Goal: Task Accomplishment & Management: Manage account settings

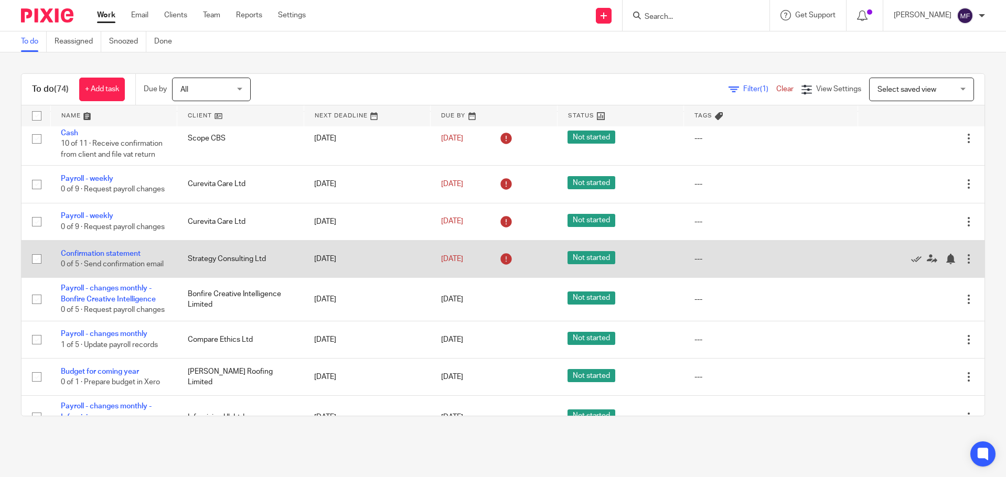
scroll to position [157, 0]
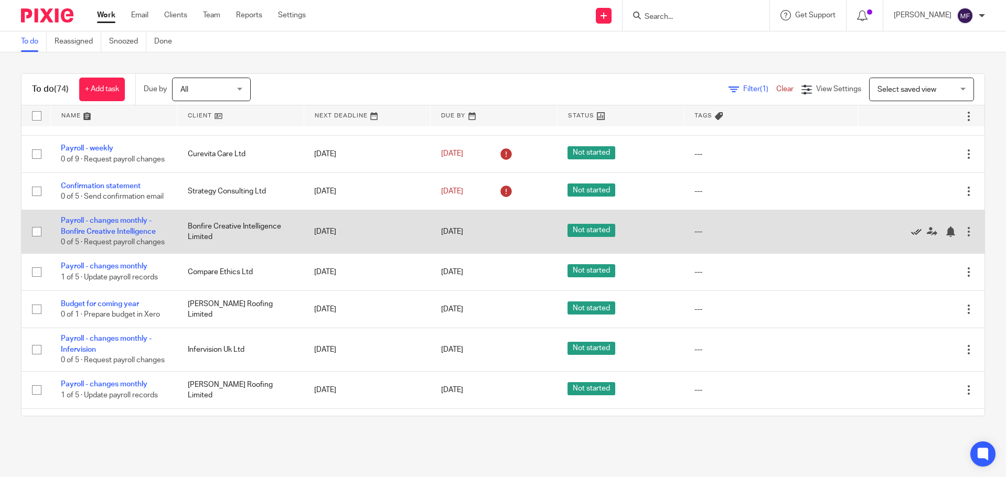
click at [911, 237] on icon at bounding box center [916, 232] width 10 height 10
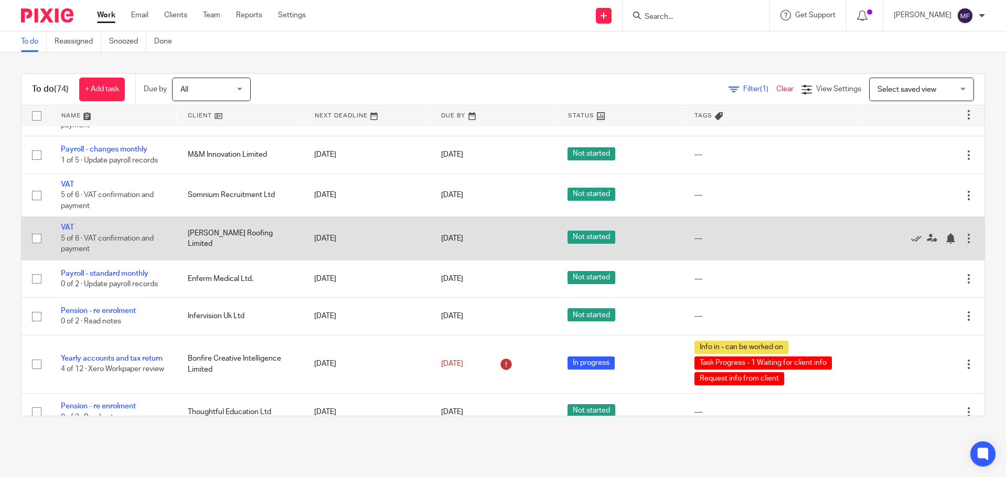
scroll to position [682, 0]
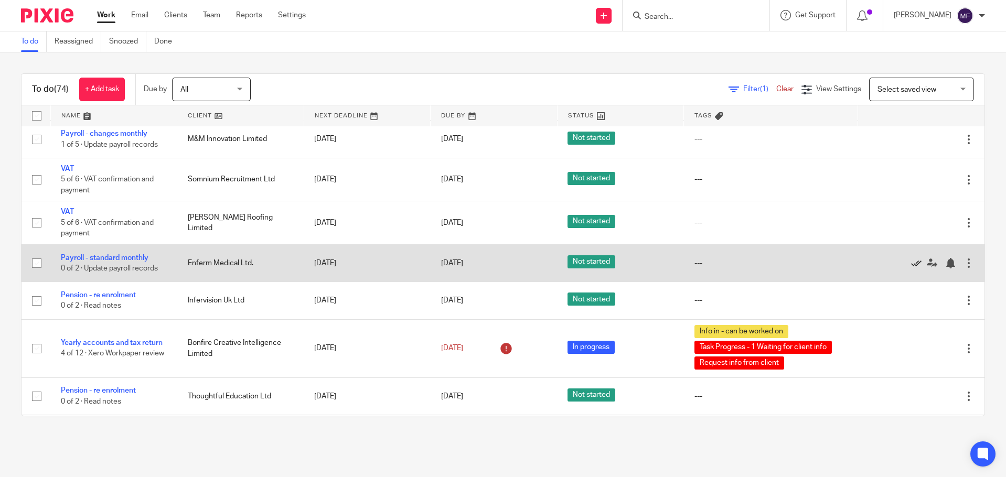
click at [911, 269] on icon at bounding box center [916, 263] width 10 height 10
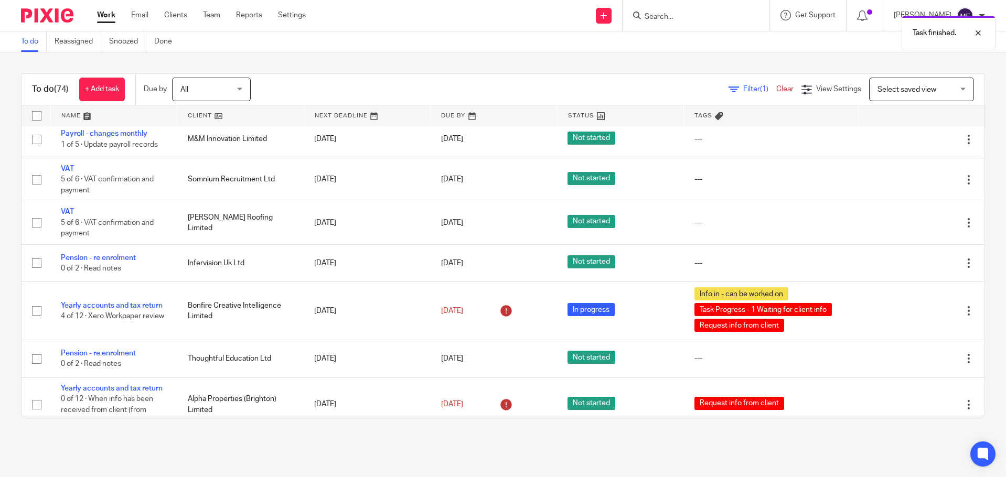
click at [711, 18] on div "Task finished." at bounding box center [749, 30] width 493 height 40
click at [666, 16] on div "Task finished." at bounding box center [749, 30] width 493 height 40
click at [676, 14] on div "Task finished." at bounding box center [749, 30] width 493 height 40
click at [697, 9] on form at bounding box center [700, 15] width 112 height 13
click at [694, 10] on body "Work Email Clients Team Reports Settings Work Email Clients Team Reports Settin…" at bounding box center [503, 238] width 1006 height 477
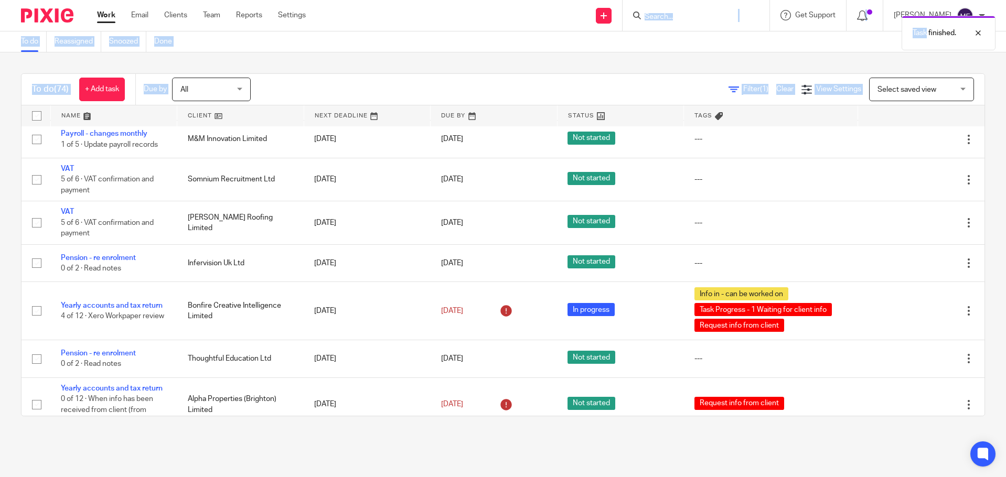
click at [684, 15] on div "Task finished." at bounding box center [749, 30] width 493 height 40
click at [658, 16] on div "Task finished." at bounding box center [749, 30] width 493 height 40
click at [651, 15] on div "Task finished." at bounding box center [749, 30] width 493 height 40
click at [644, 14] on div "Task finished." at bounding box center [749, 30] width 493 height 40
click at [678, 15] on input "Search" at bounding box center [691, 17] width 94 height 9
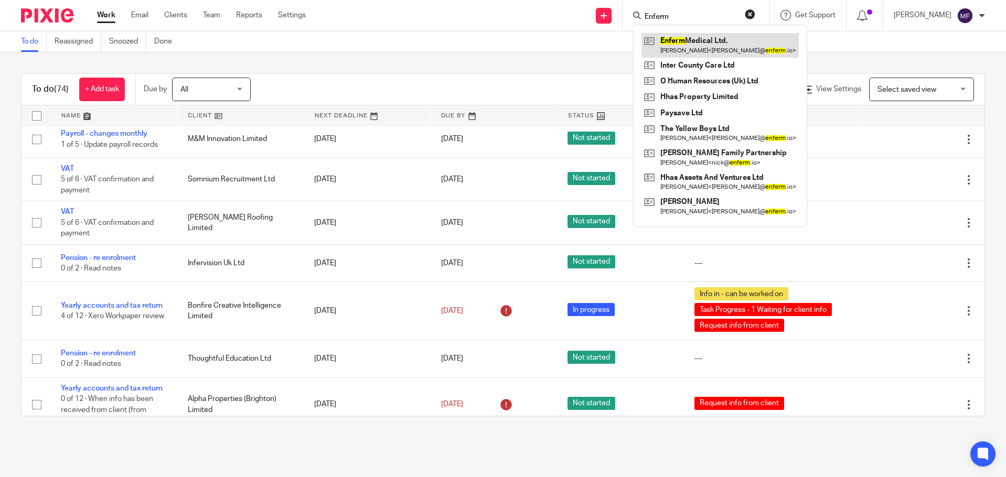
type input "Enferm"
click at [710, 48] on link at bounding box center [720, 45] width 157 height 24
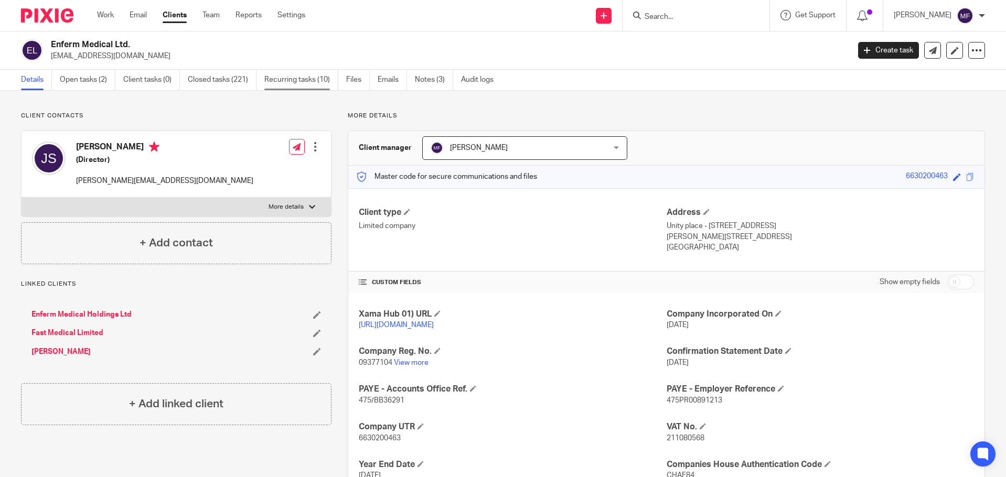
click at [304, 83] on link "Recurring tasks (10)" at bounding box center [301, 80] width 74 height 20
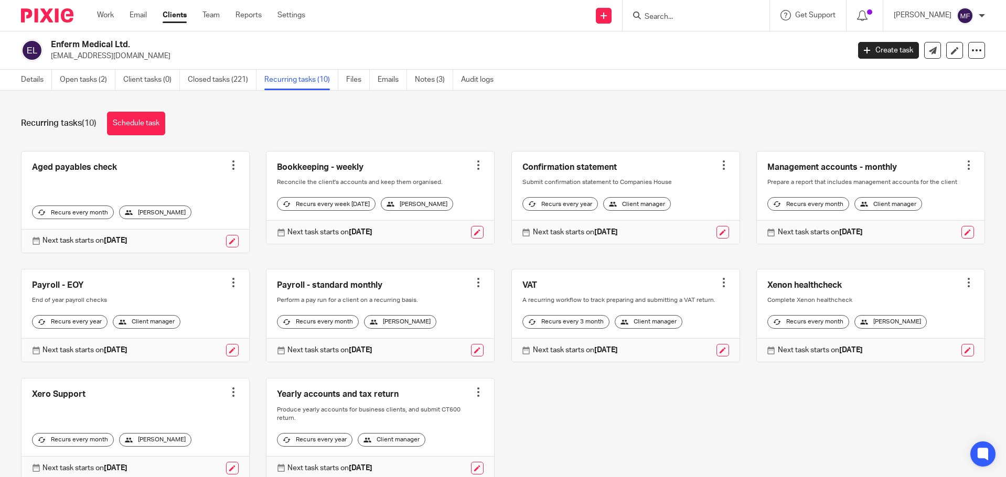
click at [473, 163] on div at bounding box center [478, 165] width 10 height 10
click at [451, 231] on span "Cancel schedule" at bounding box center [431, 231] width 55 height 7
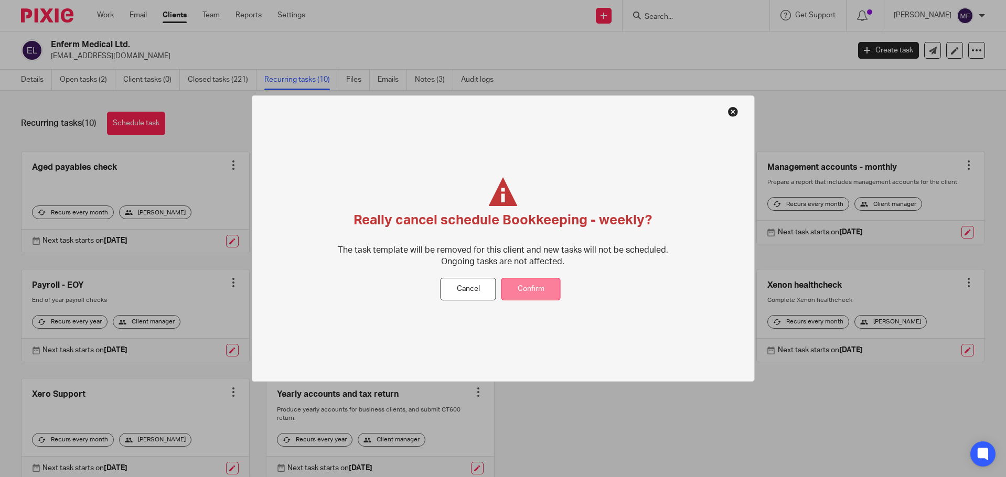
click at [520, 287] on button "Confirm" at bounding box center [531, 289] width 59 height 23
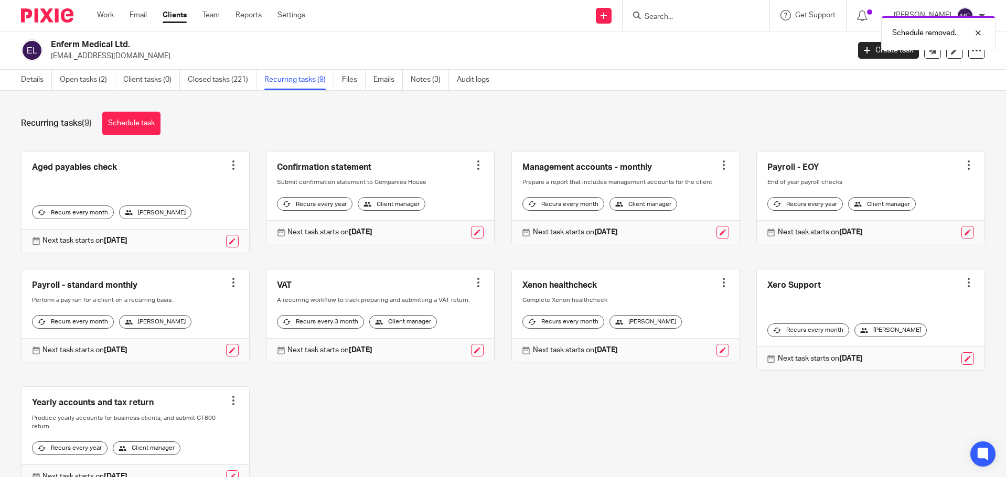
click at [231, 169] on div at bounding box center [233, 165] width 10 height 10
click at [193, 227] on button "Cancel schedule" at bounding box center [191, 233] width 84 height 14
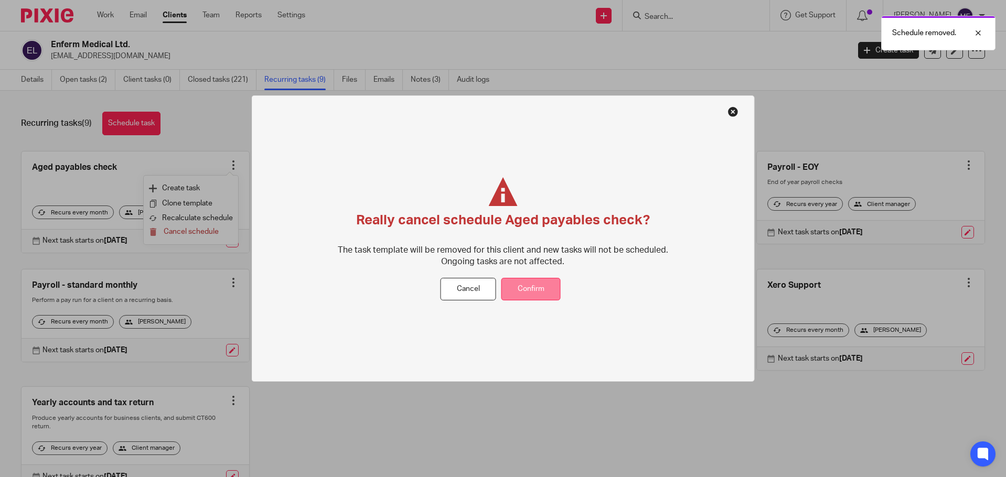
click at [540, 287] on button "Confirm" at bounding box center [531, 289] width 59 height 23
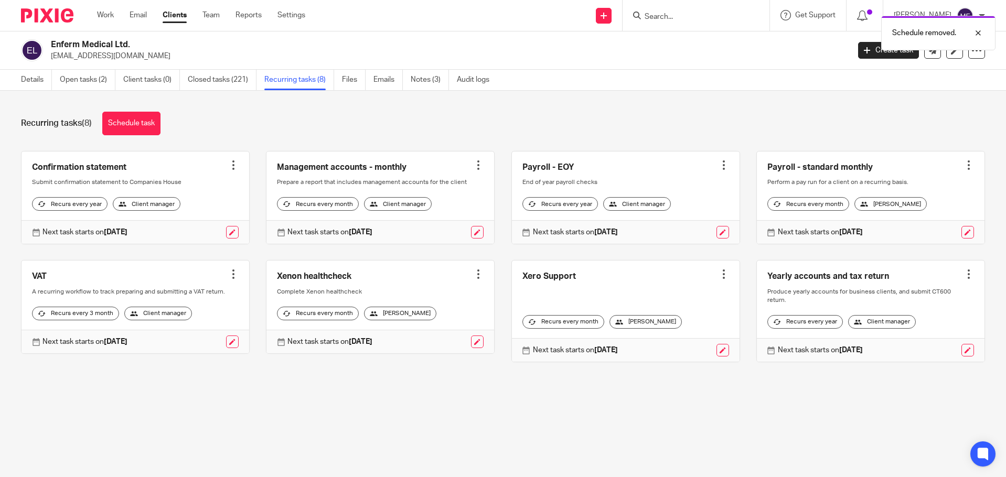
click at [962, 157] on link at bounding box center [871, 198] width 228 height 93
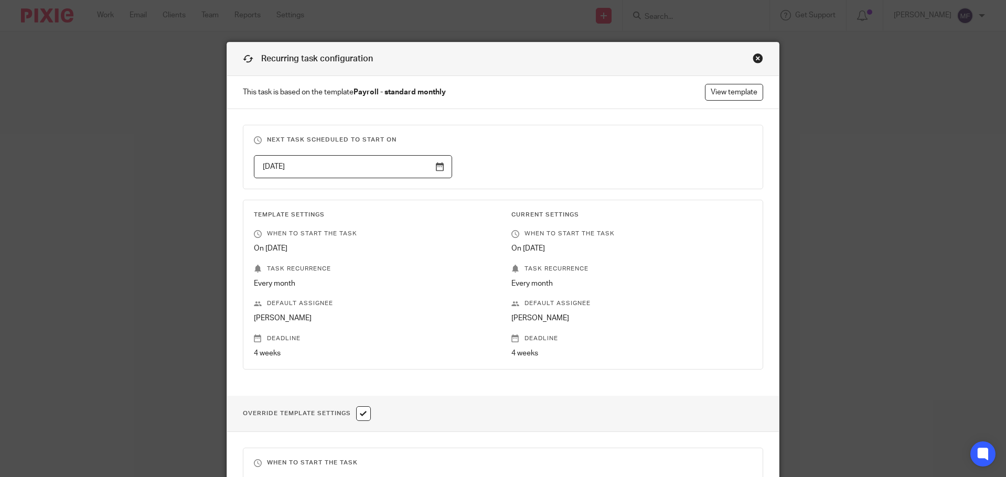
click at [753, 56] on div "Close this dialog window" at bounding box center [758, 58] width 10 height 10
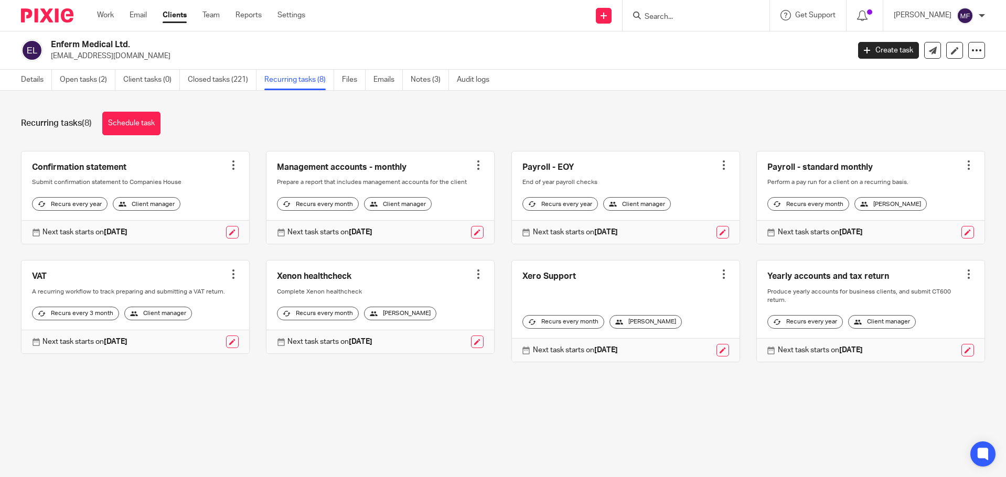
click at [964, 165] on div at bounding box center [969, 165] width 10 height 10
click at [900, 232] on span "Cancel schedule" at bounding box center [914, 231] width 55 height 7
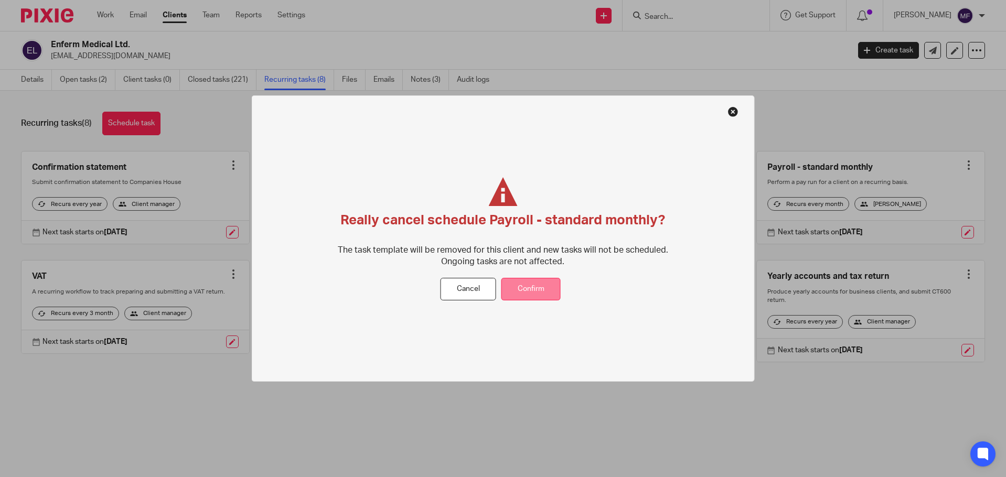
click at [540, 286] on button "Confirm" at bounding box center [531, 289] width 59 height 23
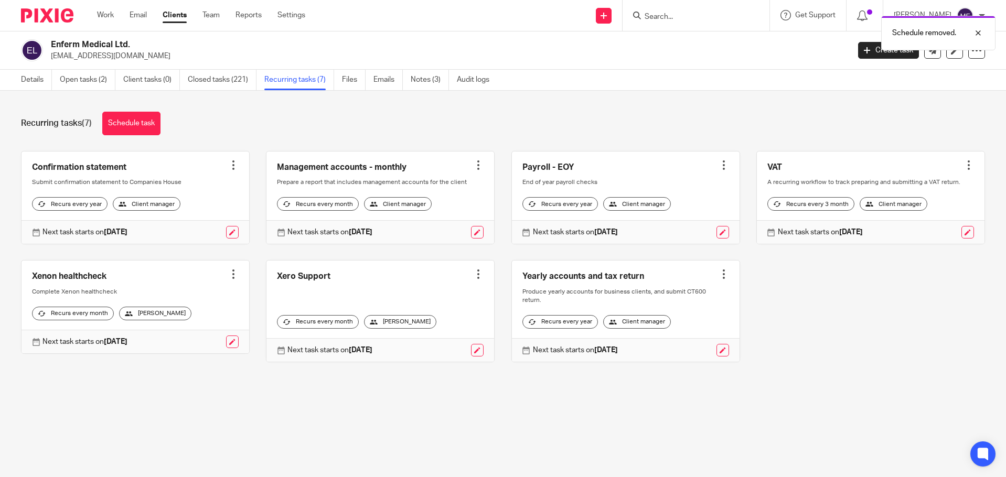
click at [719, 161] on div at bounding box center [724, 165] width 10 height 10
click at [671, 234] on span "Cancel schedule" at bounding box center [673, 231] width 55 height 7
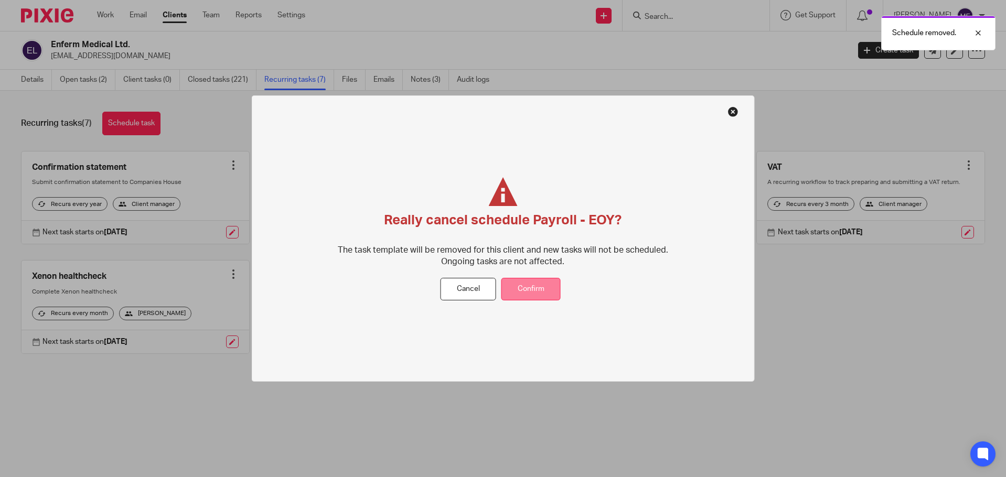
click at [543, 290] on button "Confirm" at bounding box center [531, 289] width 59 height 23
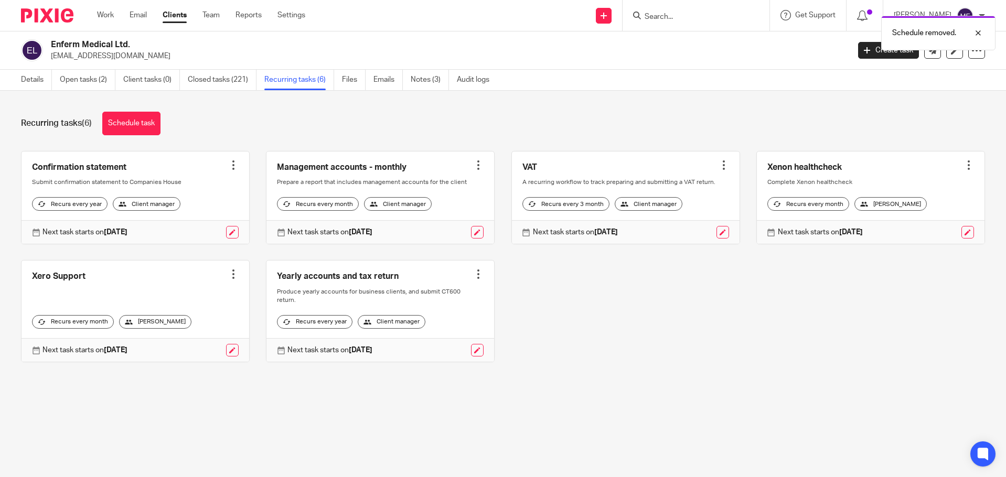
click at [964, 161] on div at bounding box center [969, 165] width 10 height 10
click at [888, 227] on button "Cancel schedule" at bounding box center [914, 233] width 84 height 14
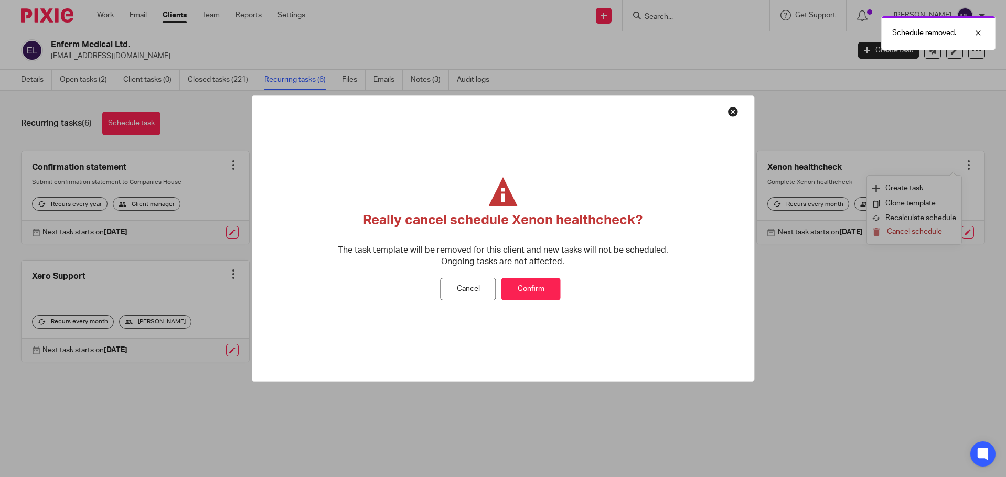
drag, startPoint x: 534, startPoint y: 282, endPoint x: 525, endPoint y: 284, distance: 9.6
click at [525, 284] on button "Confirm" at bounding box center [531, 289] width 59 height 23
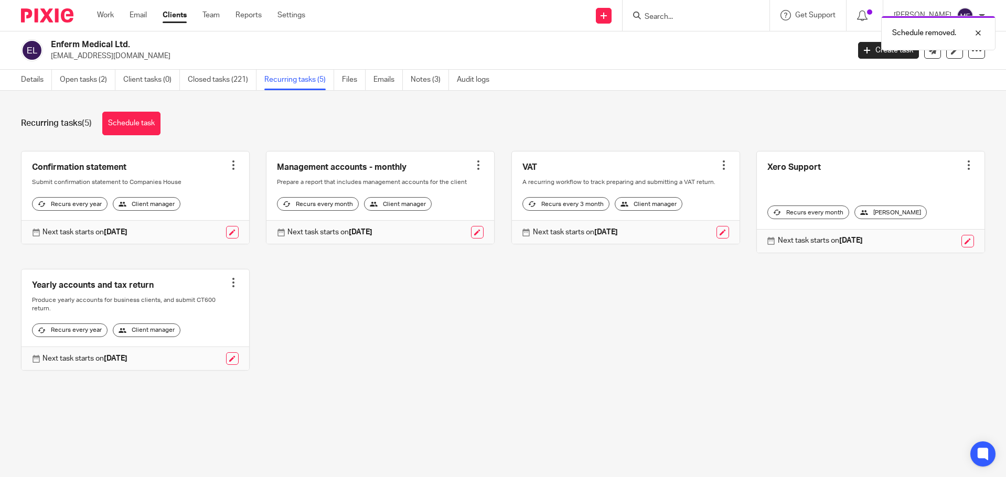
click at [719, 166] on div at bounding box center [724, 165] width 10 height 10
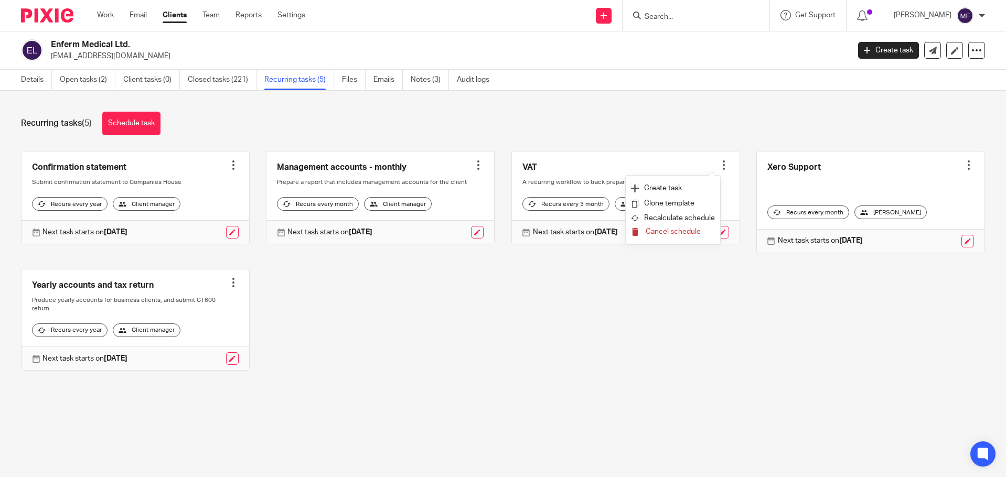
click at [680, 231] on span "Cancel schedule" at bounding box center [673, 231] width 55 height 7
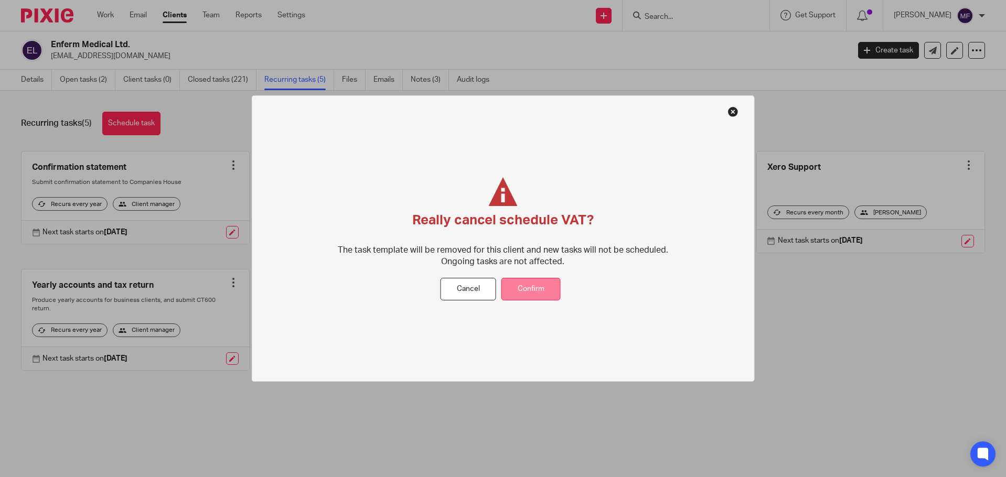
click at [528, 290] on button "Confirm" at bounding box center [531, 289] width 59 height 23
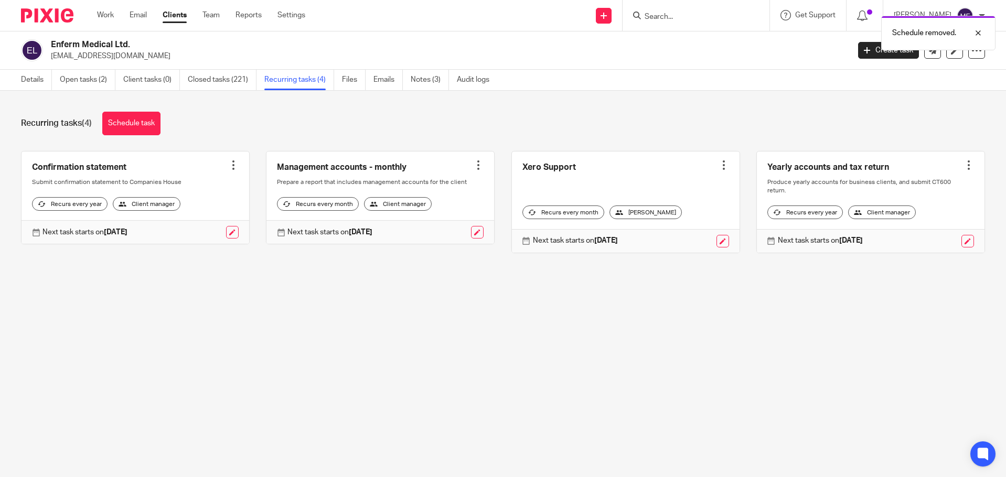
click at [473, 164] on div at bounding box center [478, 165] width 10 height 10
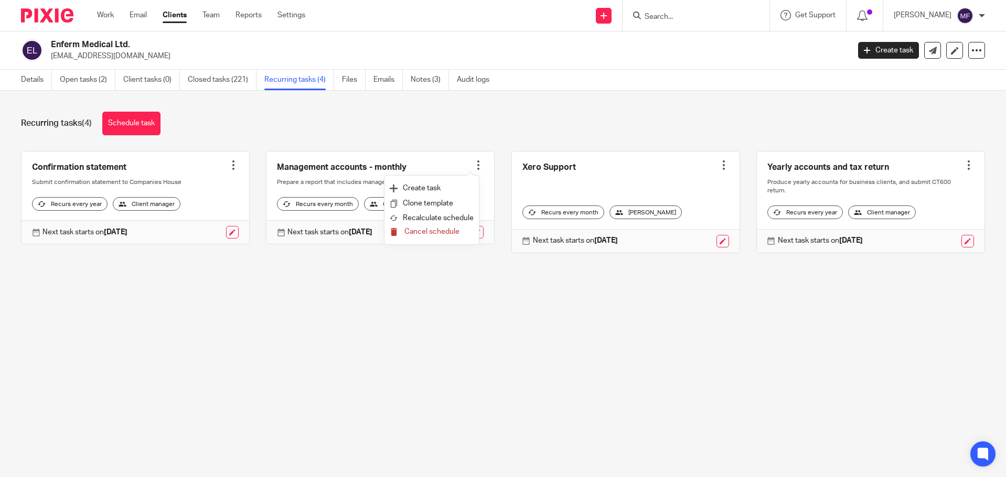
click at [447, 227] on button "Cancel schedule" at bounding box center [432, 233] width 84 height 14
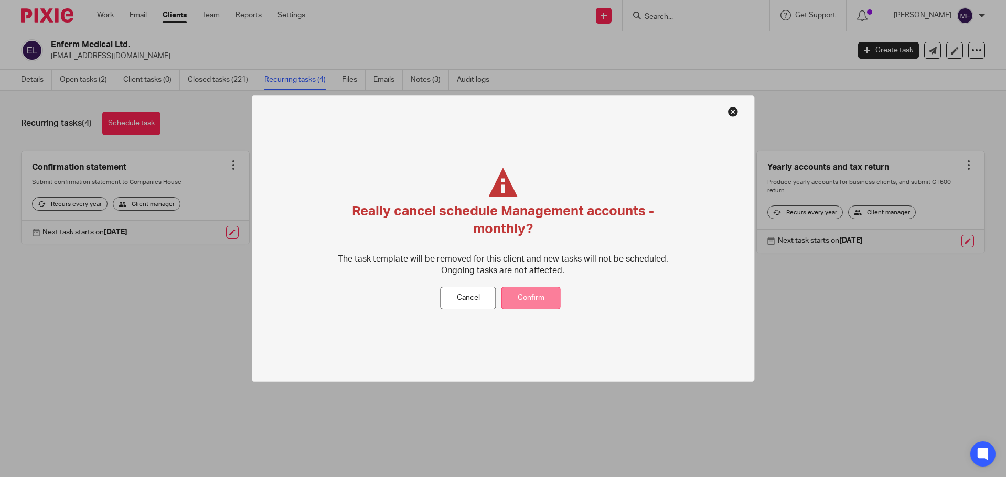
click at [524, 293] on button "Confirm" at bounding box center [531, 298] width 59 height 23
